Goal: Transaction & Acquisition: Subscribe to service/newsletter

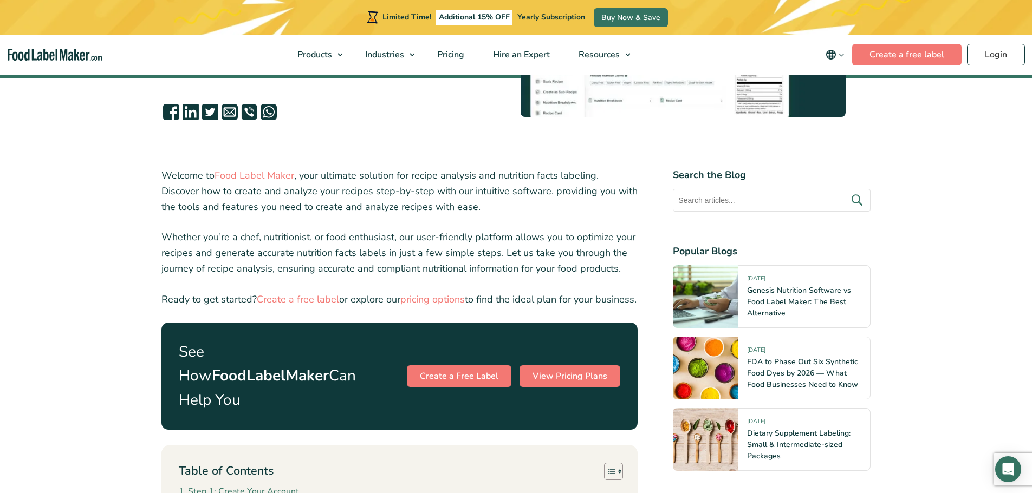
scroll to position [325, 0]
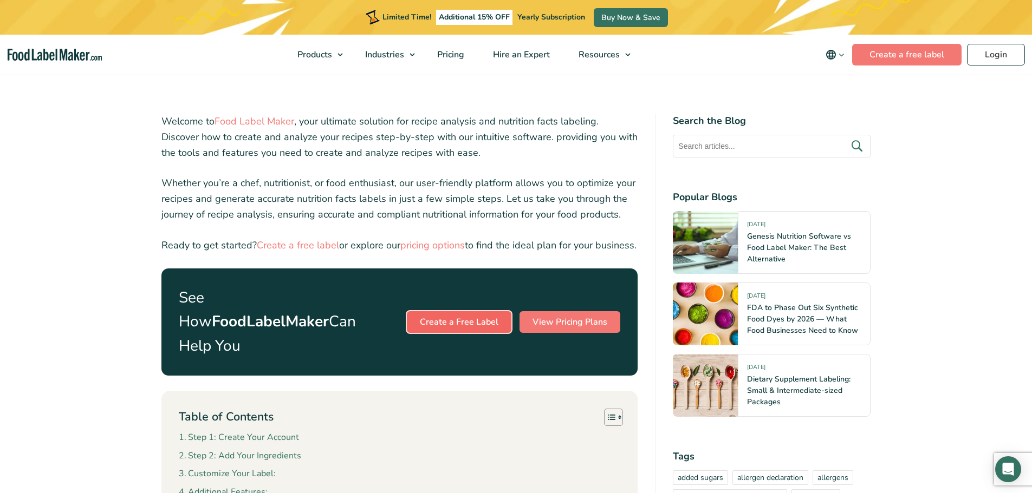
click at [462, 323] on link "Create a Free Label" at bounding box center [459, 322] width 105 height 22
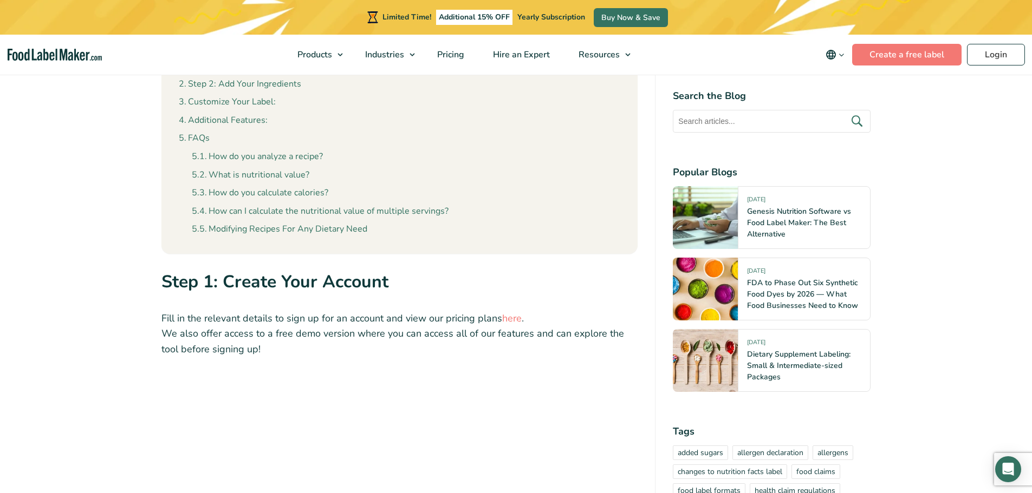
scroll to position [704, 0]
